Goal: Transaction & Acquisition: Purchase product/service

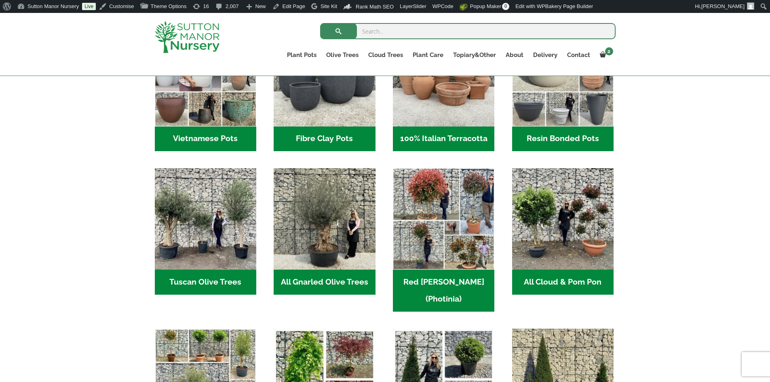
scroll to position [323, 0]
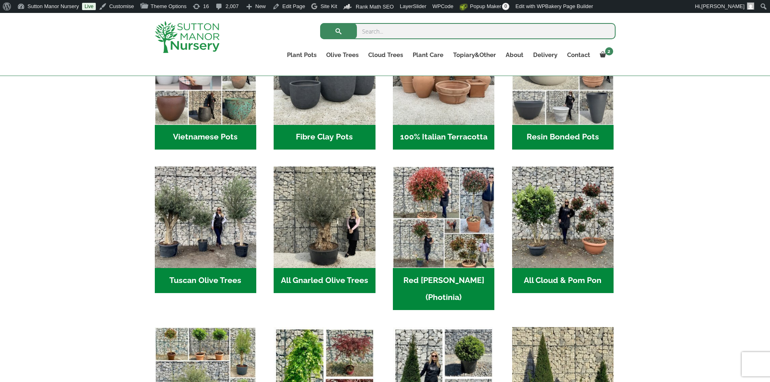
click at [243, 283] on h2 "Tuscan Olive Trees (7)" at bounding box center [205, 280] width 101 height 25
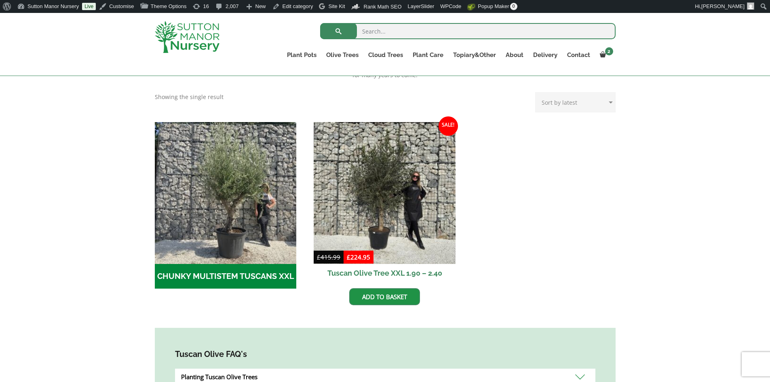
scroll to position [202, 0]
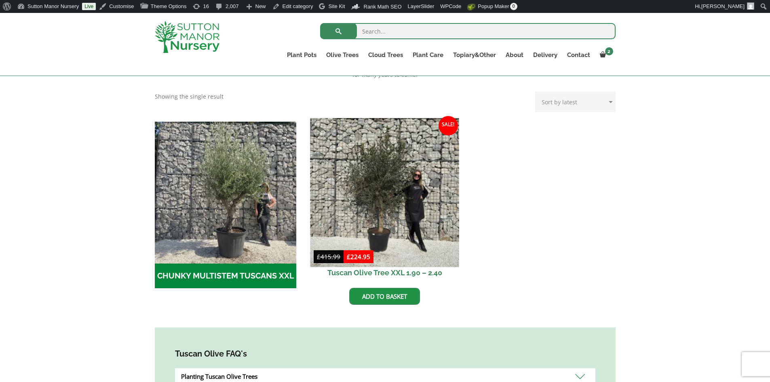
click at [388, 224] on img at bounding box center [385, 192] width 149 height 149
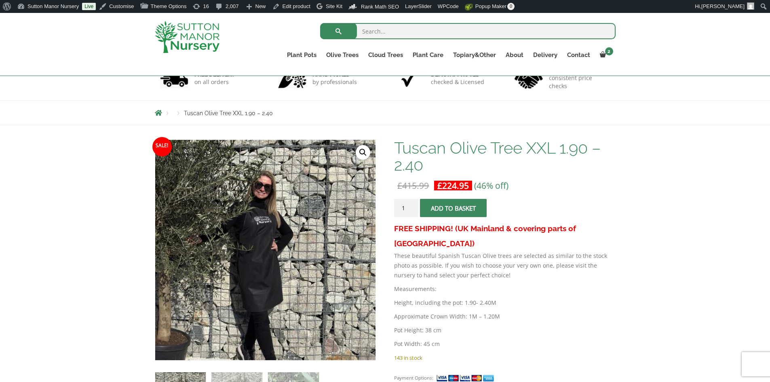
scroll to position [40, 0]
